Goal: Find specific page/section: Find specific page/section

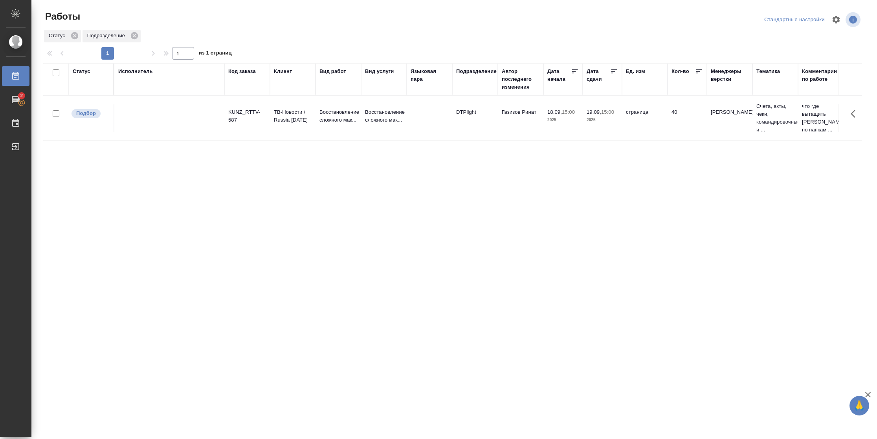
click at [80, 72] on div "Статус" at bounding box center [82, 72] width 18 height 8
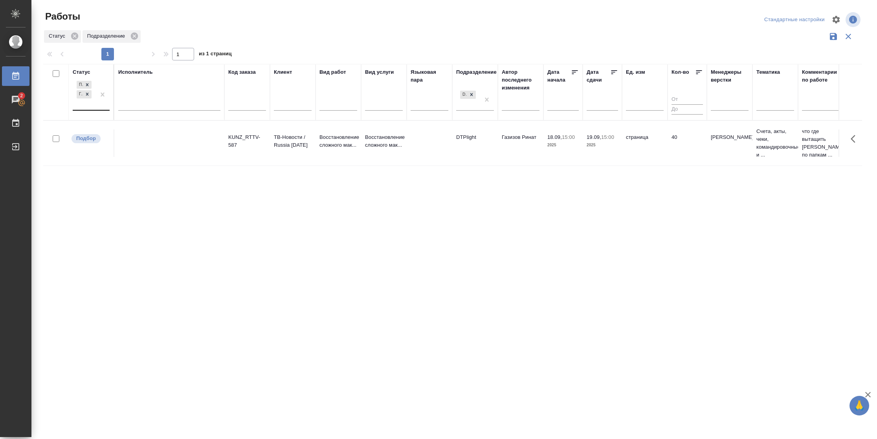
click at [90, 106] on div "Подбор Готов к работе" at bounding box center [84, 94] width 23 height 31
click at [149, 152] on div "В работе" at bounding box center [177, 156] width 118 height 14
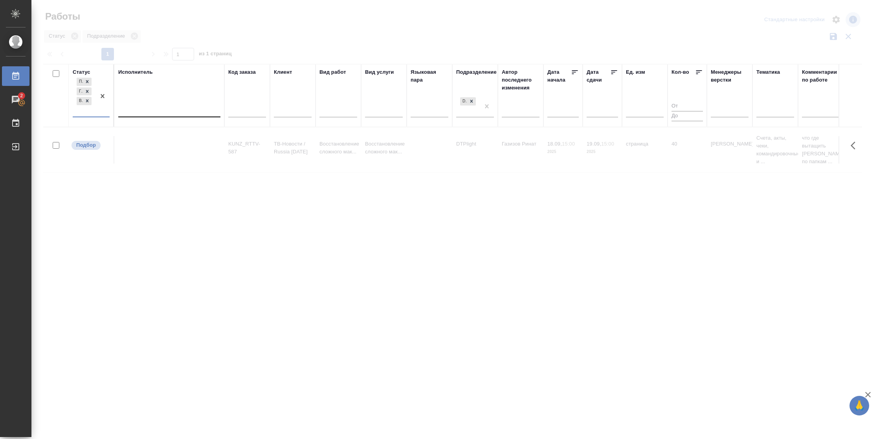
click at [164, 109] on div at bounding box center [169, 109] width 102 height 11
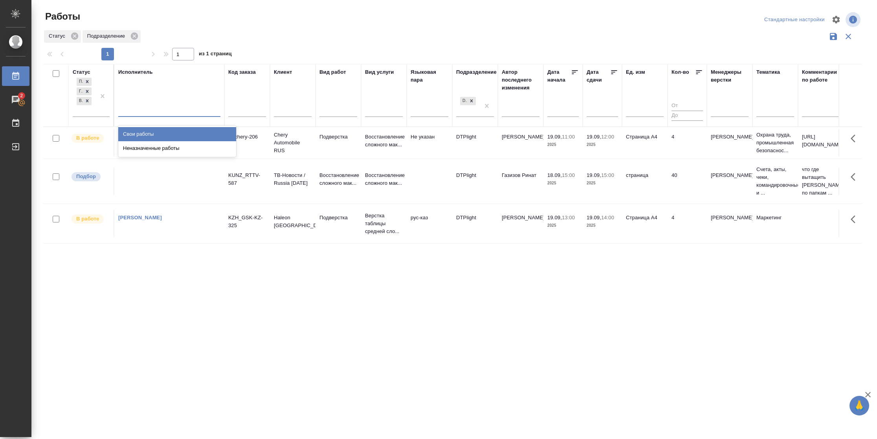
click at [159, 131] on div "Свои работы" at bounding box center [177, 134] width 118 height 14
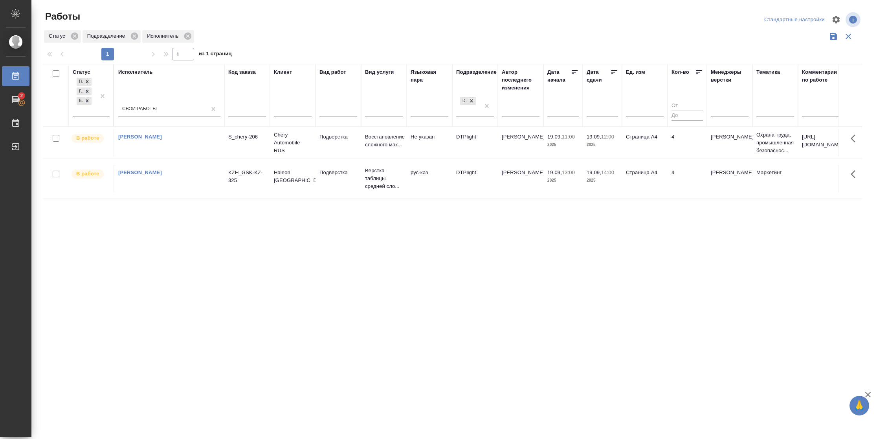
click at [615, 71] on icon at bounding box center [614, 72] width 8 height 8
click at [671, 147] on td "4" at bounding box center [686, 142] width 39 height 27
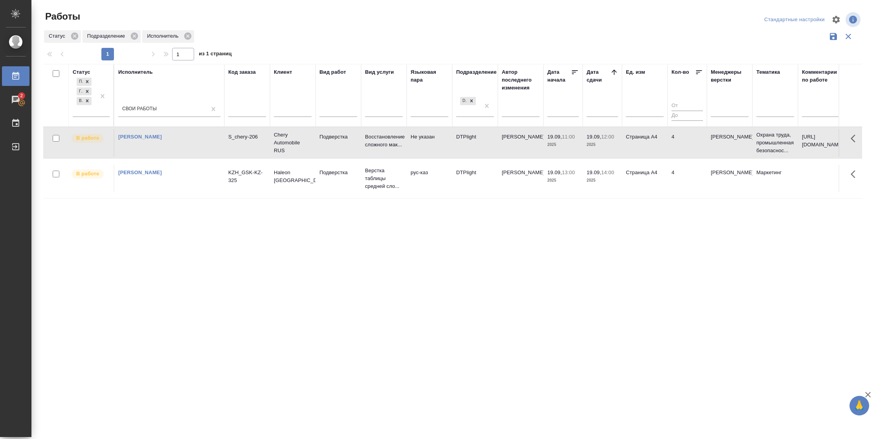
click at [671, 147] on td "4" at bounding box center [686, 142] width 39 height 27
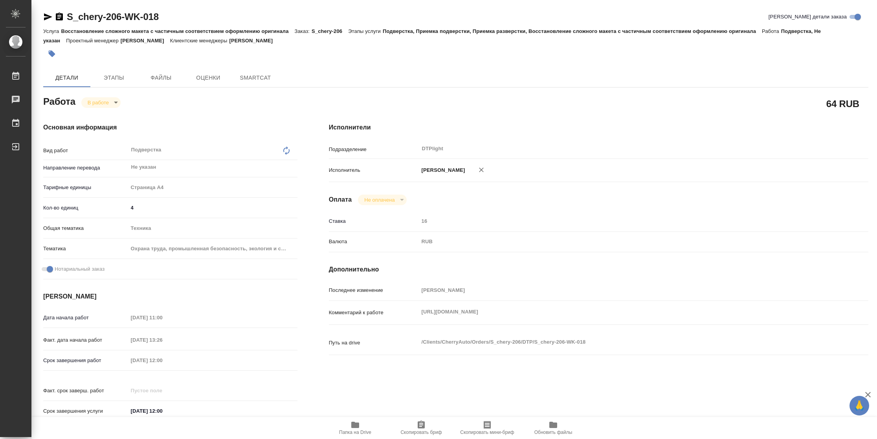
type textarea "x"
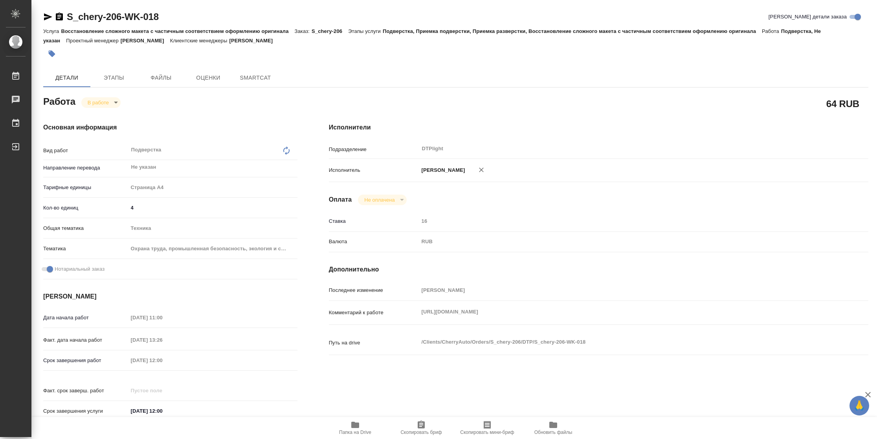
type textarea "x"
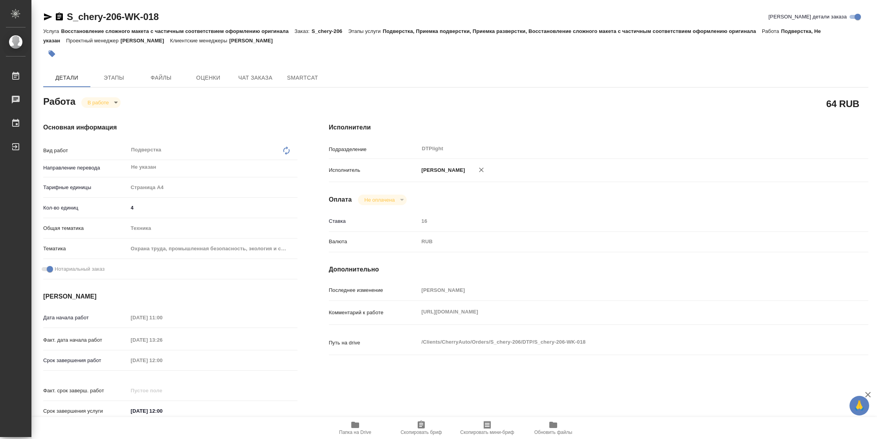
type textarea "x"
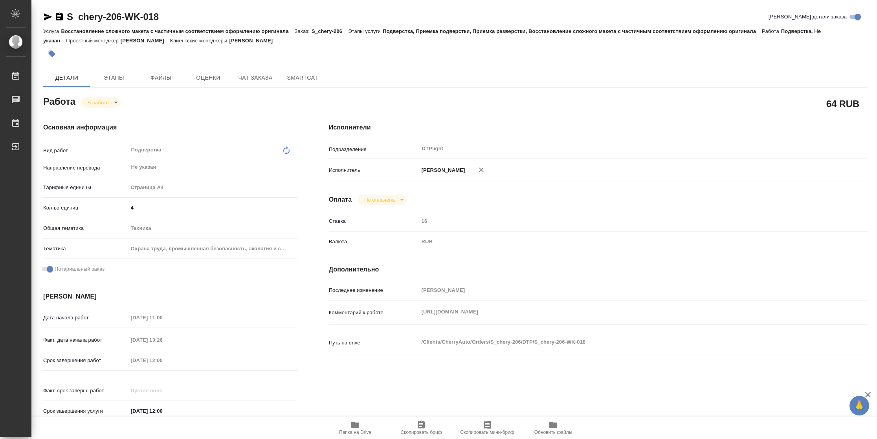
type textarea "x"
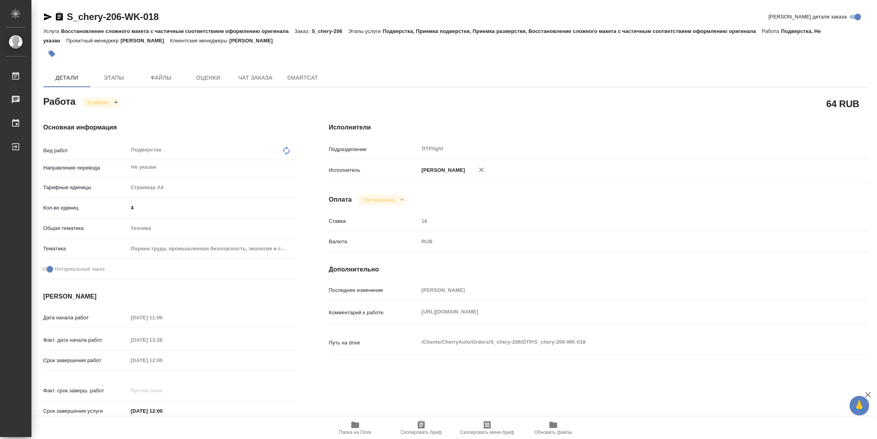
click at [344, 427] on span "Папка на Drive" at bounding box center [355, 428] width 57 height 15
